Goal: Task Accomplishment & Management: Use online tool/utility

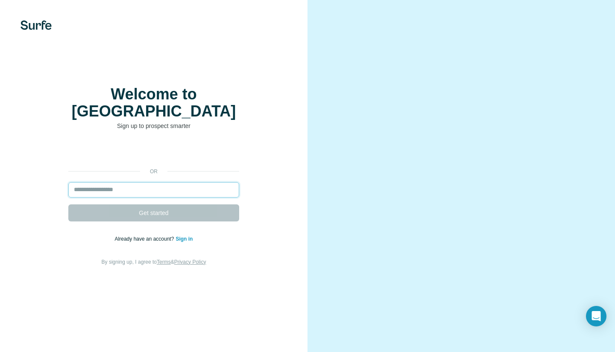
click at [212, 185] on input "email" at bounding box center [153, 189] width 171 height 15
click at [189, 184] on input "email" at bounding box center [153, 189] width 171 height 15
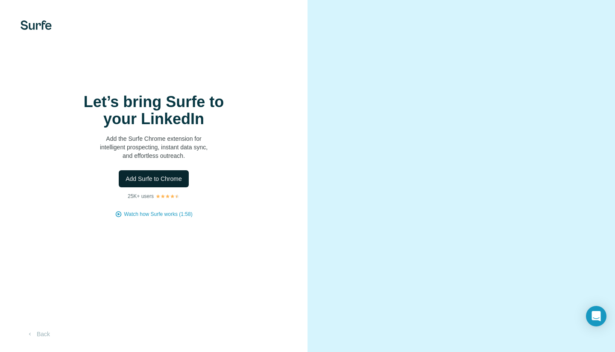
click at [182, 181] on button "Add Surfe to Chrome" at bounding box center [154, 178] width 70 height 17
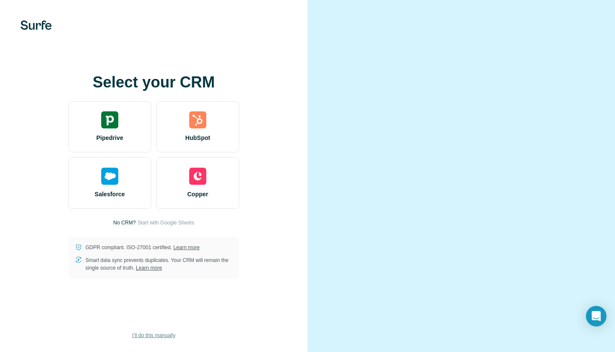
click at [167, 335] on span "I’ll do this manually" at bounding box center [153, 336] width 43 height 8
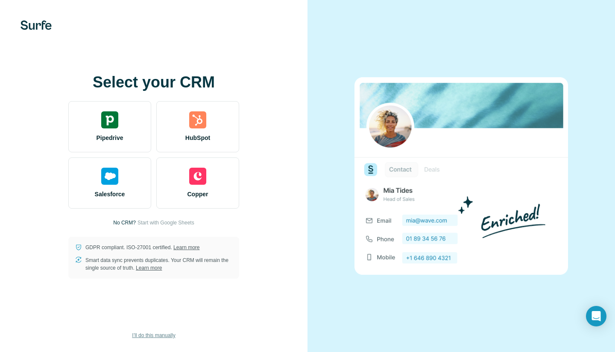
click at [163, 337] on span "I’ll do this manually" at bounding box center [153, 336] width 43 height 8
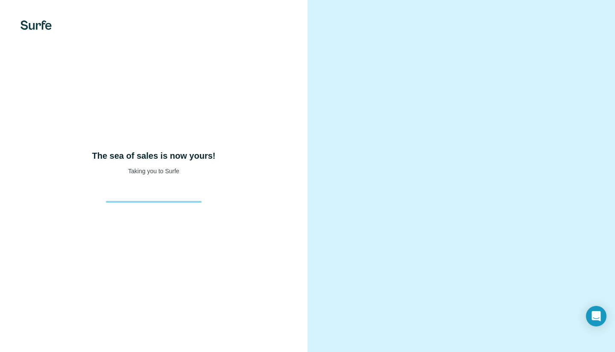
click at [198, 207] on div "The sea of sales is now yours! Taking you to Surfe" at bounding box center [153, 176] width 307 height 352
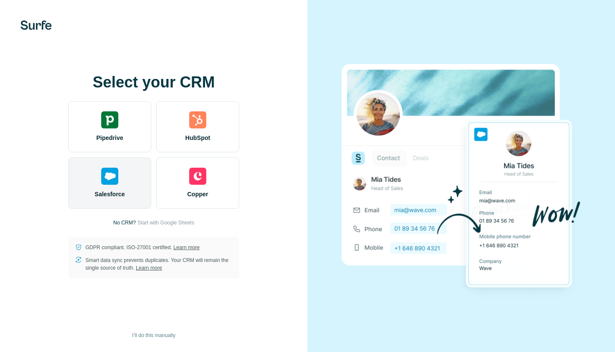
click at [121, 194] on span "Salesforce" at bounding box center [110, 194] width 30 height 9
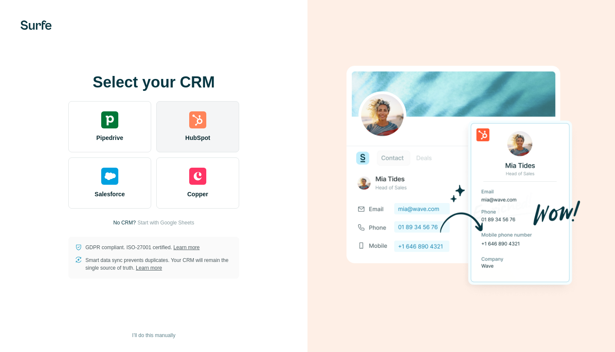
click at [196, 118] on img at bounding box center [197, 119] width 17 height 17
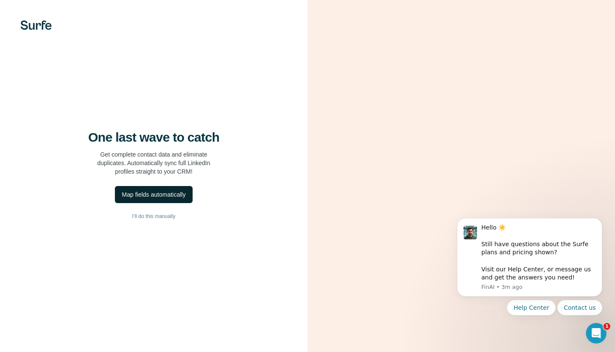
click at [183, 194] on div "Map fields automatically" at bounding box center [154, 194] width 64 height 9
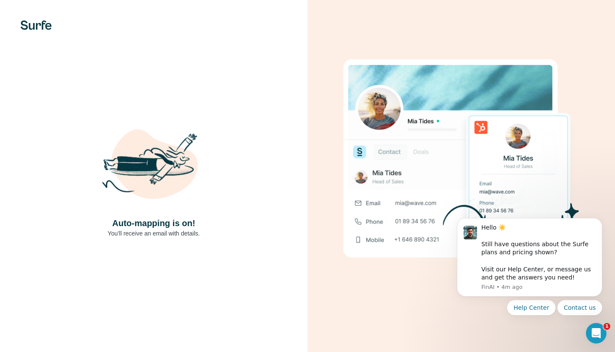
click at [188, 201] on img at bounding box center [153, 166] width 102 height 102
